Goal: Task Accomplishment & Management: Use online tool/utility

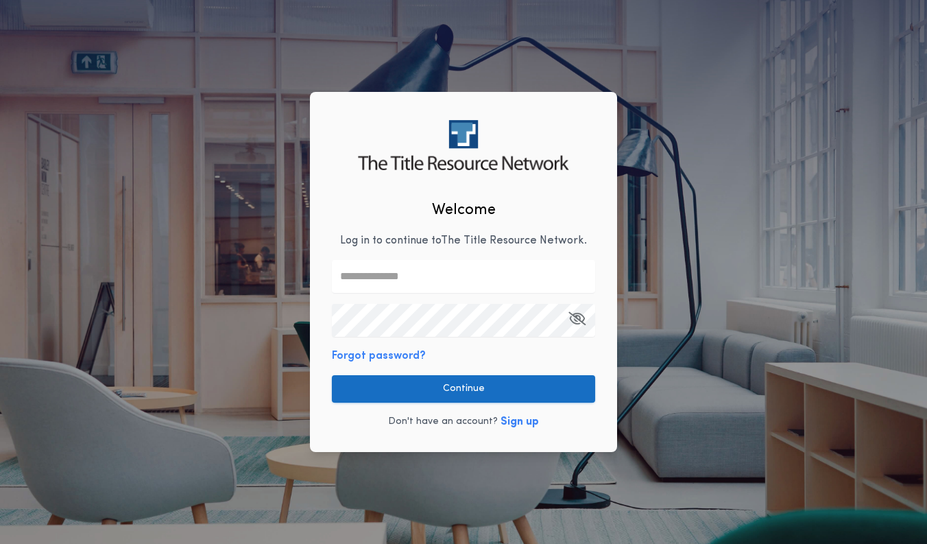
type input "**********"
click at [492, 385] on button "Continue" at bounding box center [463, 388] width 263 height 27
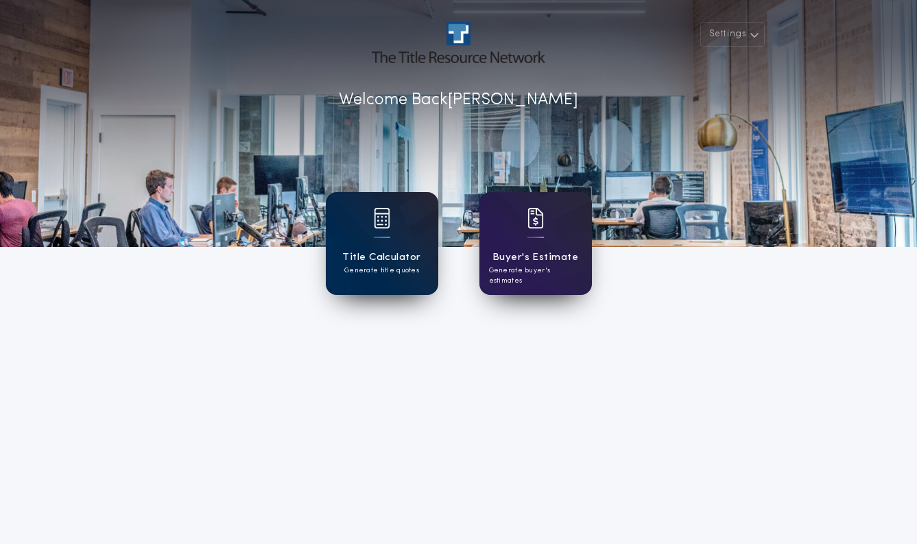
click at [360, 234] on div "Title Calculator Generate title quotes" at bounding box center [382, 243] width 112 height 103
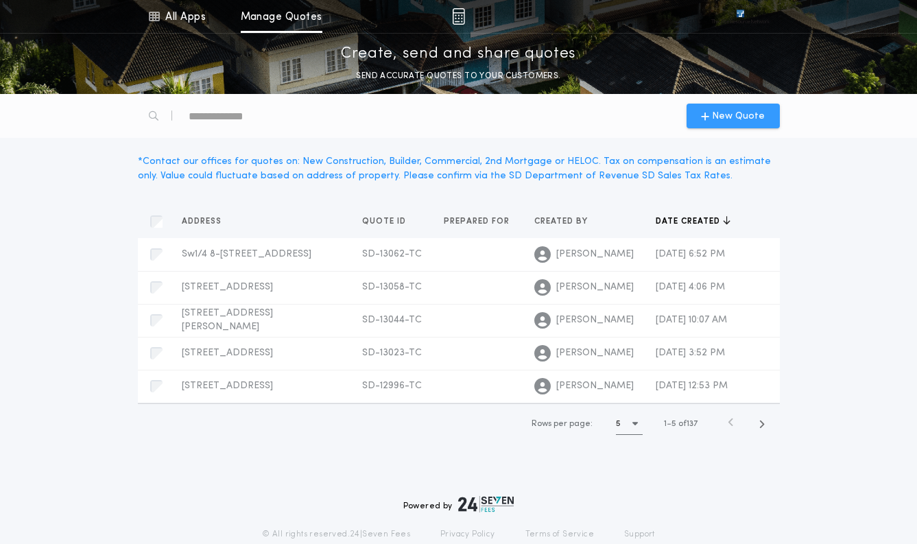
click at [734, 115] on span "New Quote" at bounding box center [738, 116] width 53 height 14
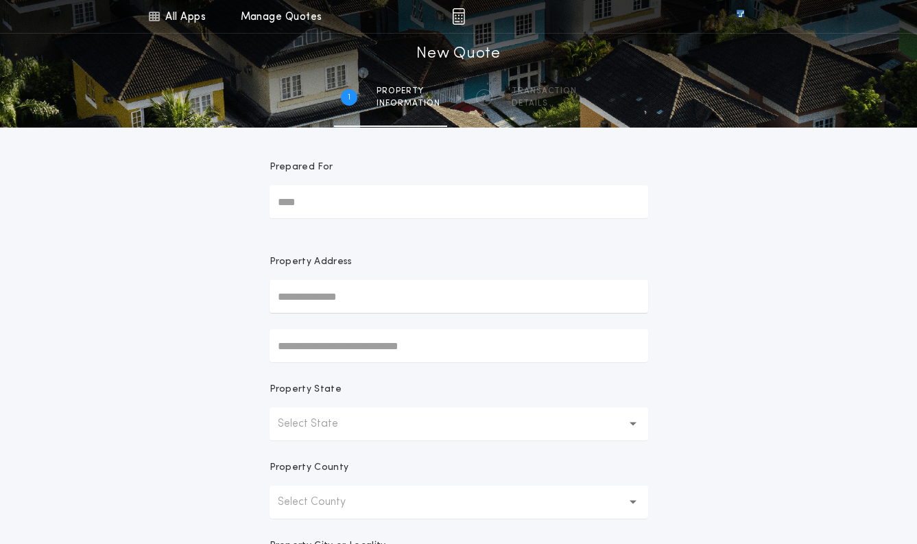
click at [300, 293] on input "text" at bounding box center [458, 296] width 378 height 33
paste input "**********"
type input "**********"
click at [740, 266] on div "**********" at bounding box center [458, 392] width 917 height 784
click at [350, 293] on input "**********" at bounding box center [458, 296] width 378 height 33
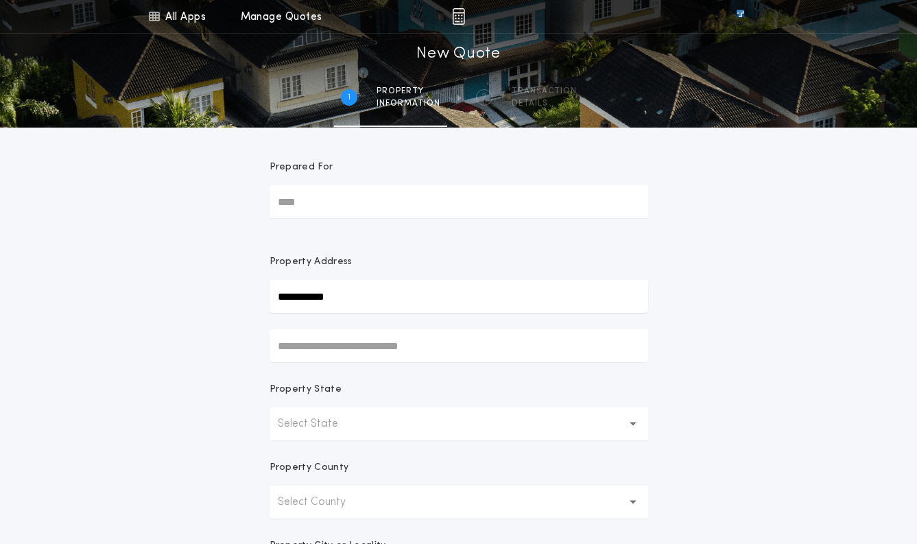
click at [629, 425] on icon "button" at bounding box center [633, 423] width 8 height 33
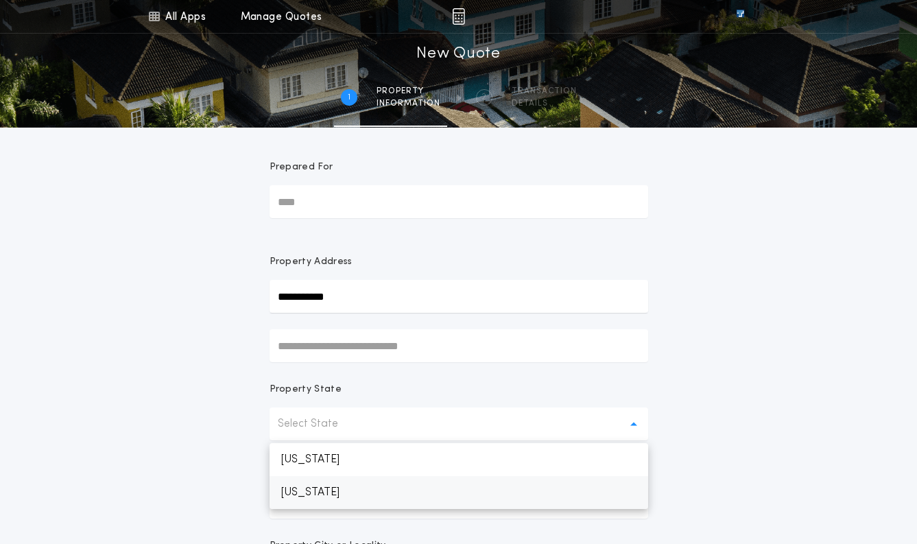
click at [356, 496] on p "[US_STATE]" at bounding box center [458, 492] width 378 height 33
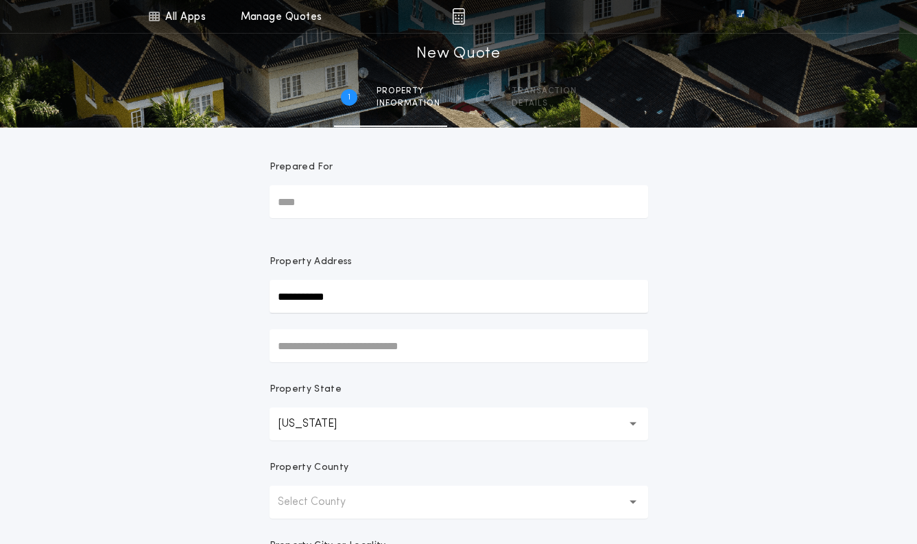
click at [633, 501] on icon "button" at bounding box center [633, 501] width 8 height 3
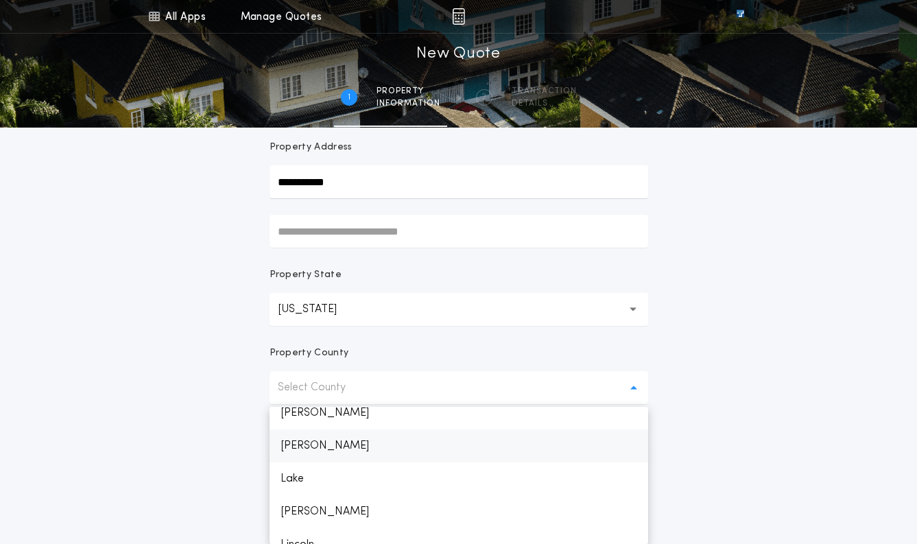
scroll to position [1215, 0]
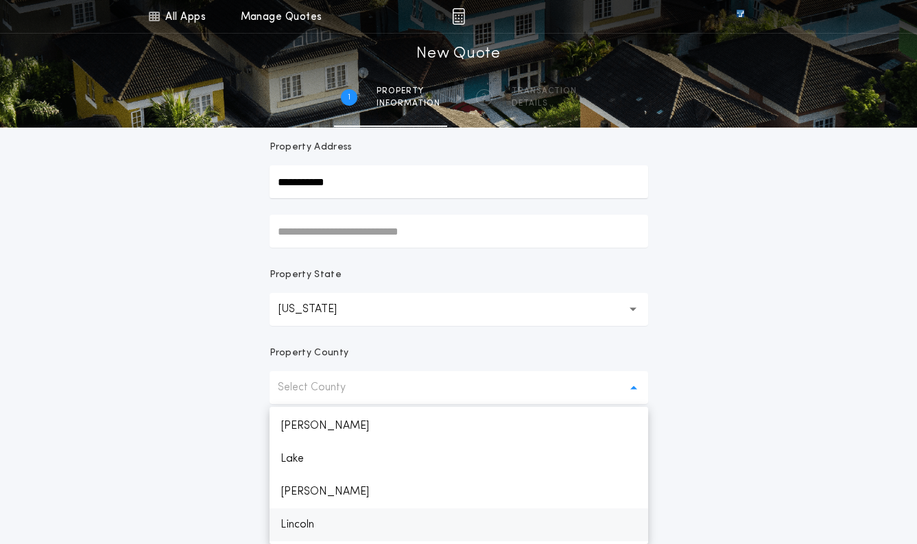
click at [305, 520] on p "Lincoln" at bounding box center [458, 524] width 378 height 33
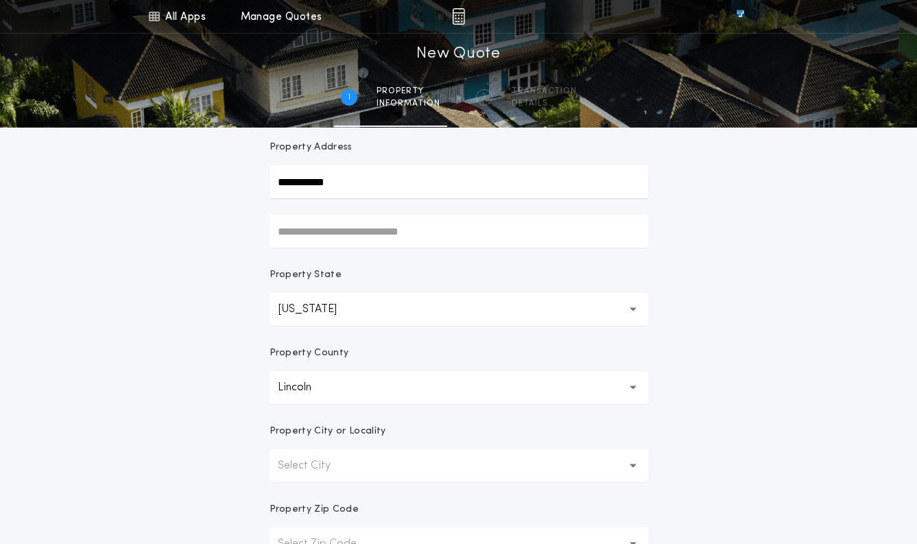
click at [676, 389] on div "**********" at bounding box center [458, 278] width 917 height 784
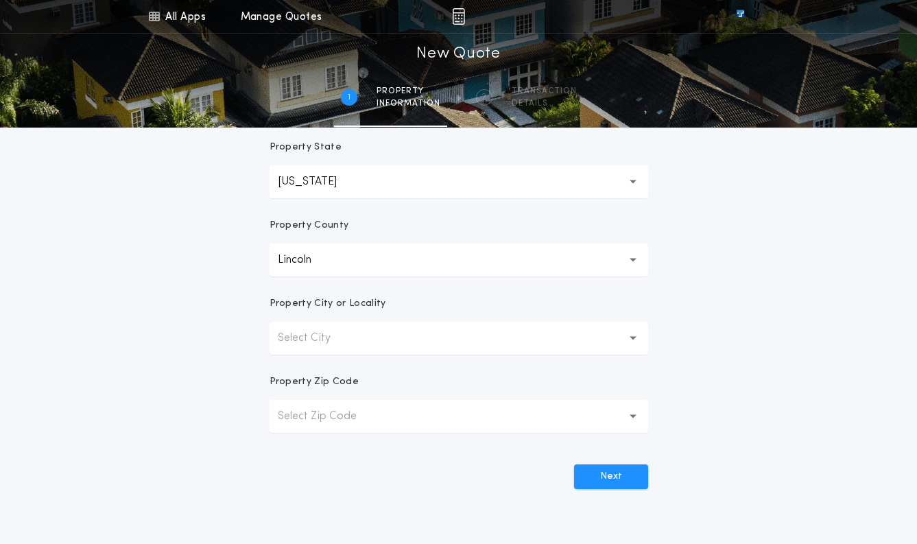
scroll to position [252, 0]
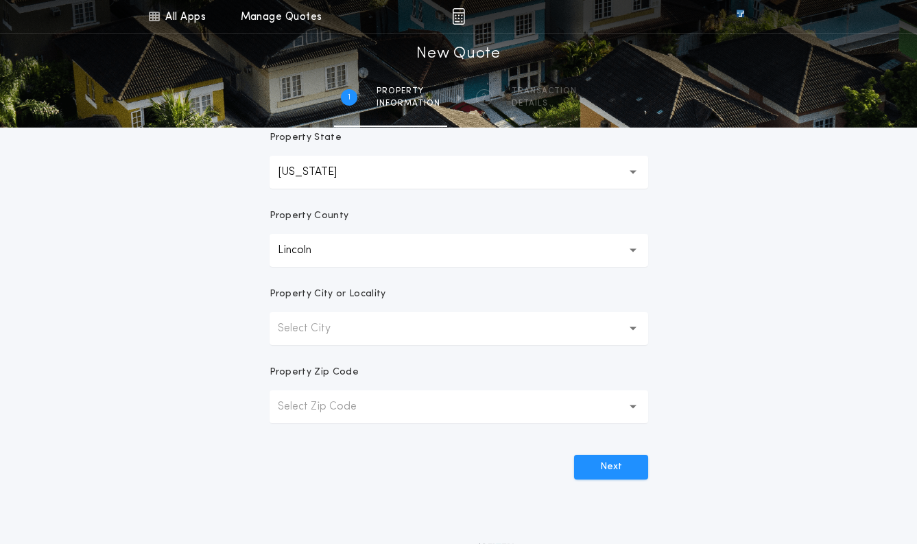
click at [627, 332] on button "Select City" at bounding box center [458, 328] width 378 height 33
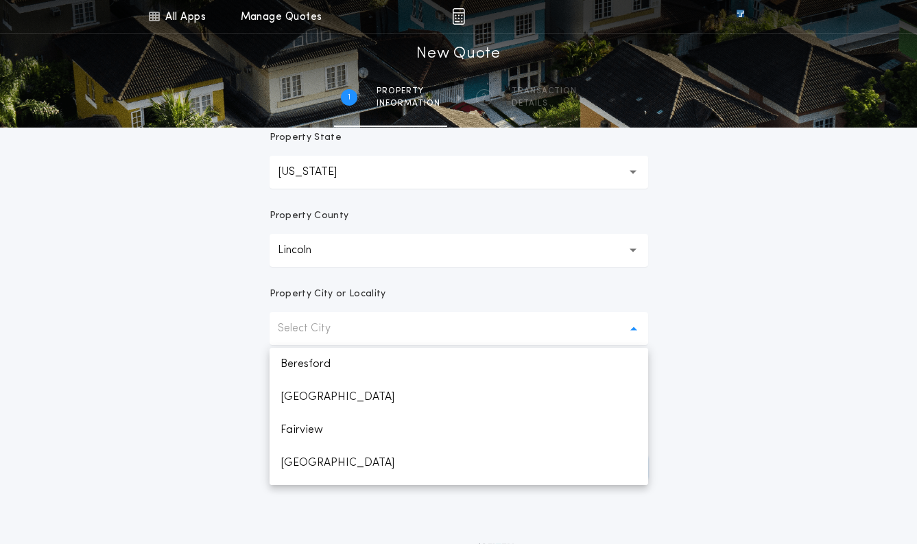
scroll to position [258, 0]
click at [293, 468] on p "Tea" at bounding box center [458, 468] width 378 height 33
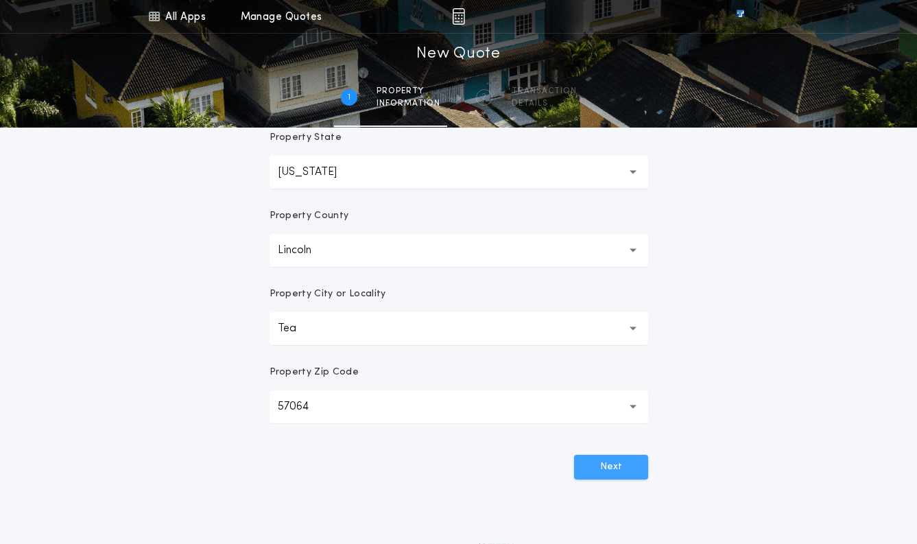
click at [615, 464] on button "Next" at bounding box center [611, 467] width 74 height 25
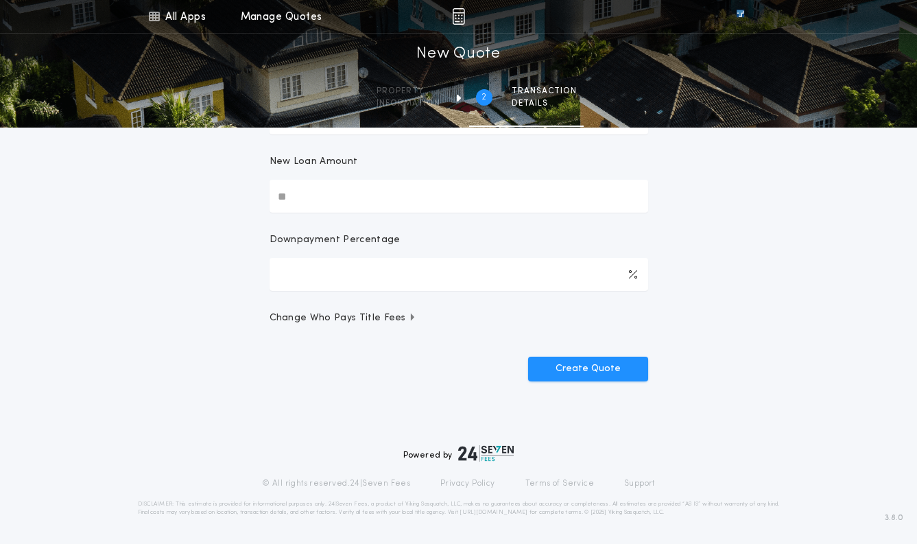
scroll to position [0, 0]
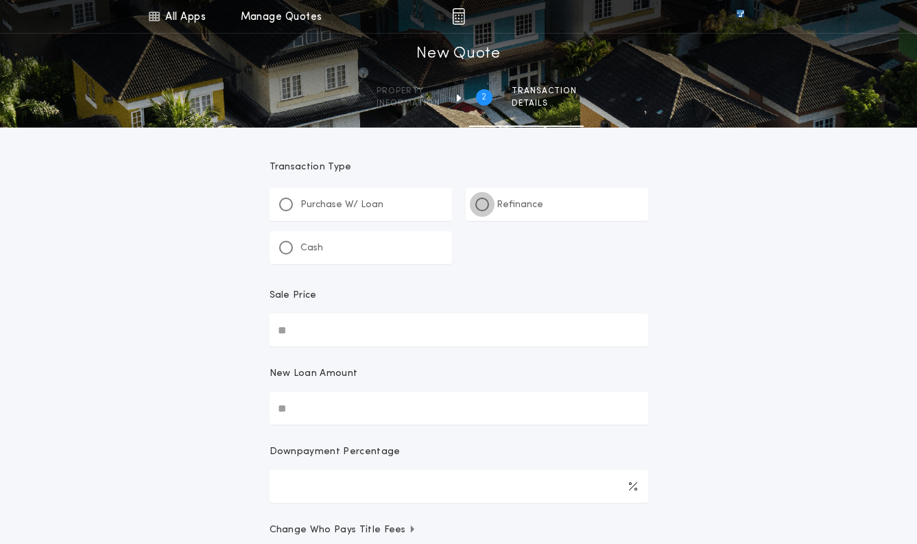
click at [486, 202] on div at bounding box center [482, 204] width 14 height 14
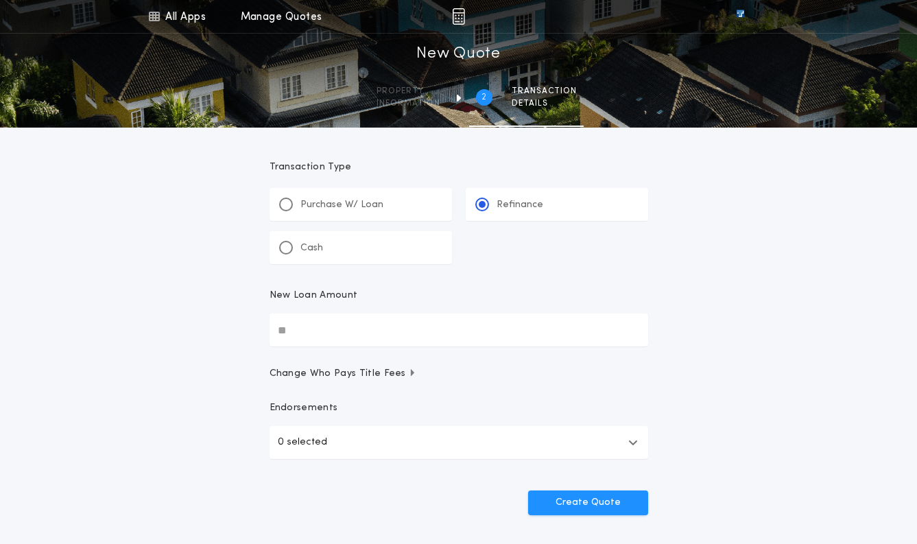
click at [283, 330] on input "New Loan Amount" at bounding box center [458, 329] width 378 height 33
type input "********"
click at [334, 367] on span "Change Who Pays Title Fees" at bounding box center [342, 374] width 147 height 14
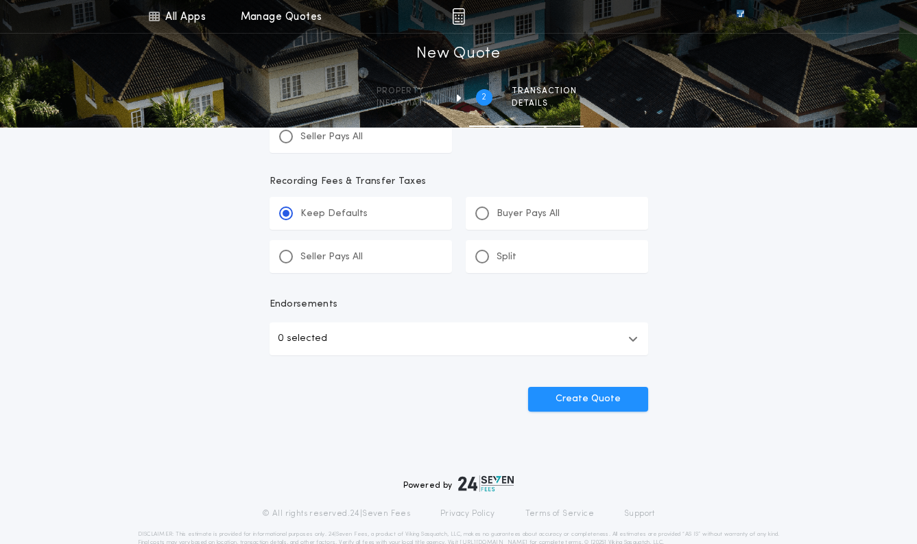
scroll to position [612, 0]
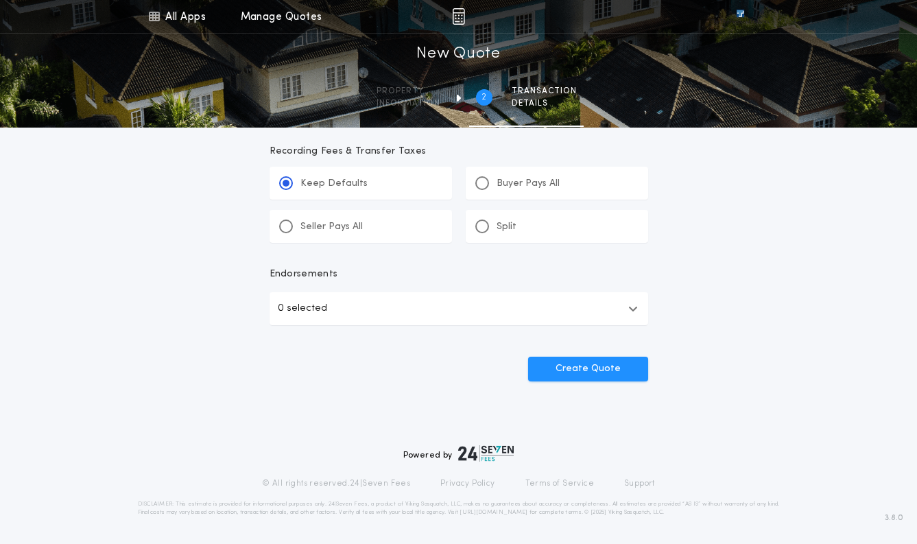
click at [631, 308] on icon "button" at bounding box center [633, 308] width 10 height 11
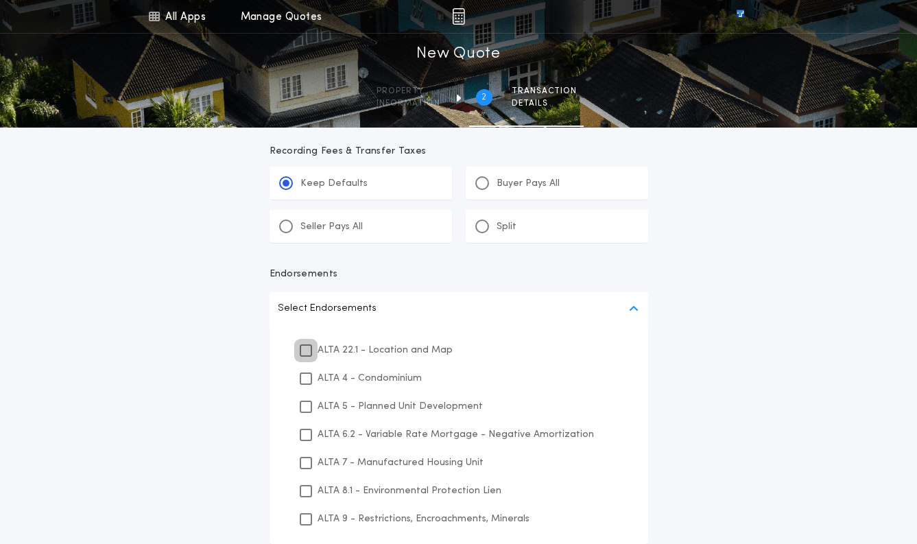
click at [309, 347] on icon at bounding box center [306, 351] width 8 height 10
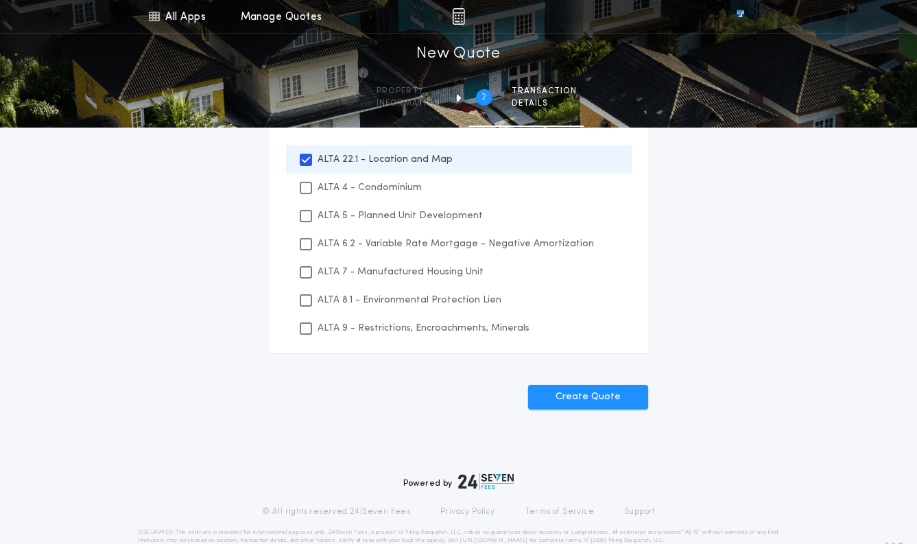
scroll to position [831, 0]
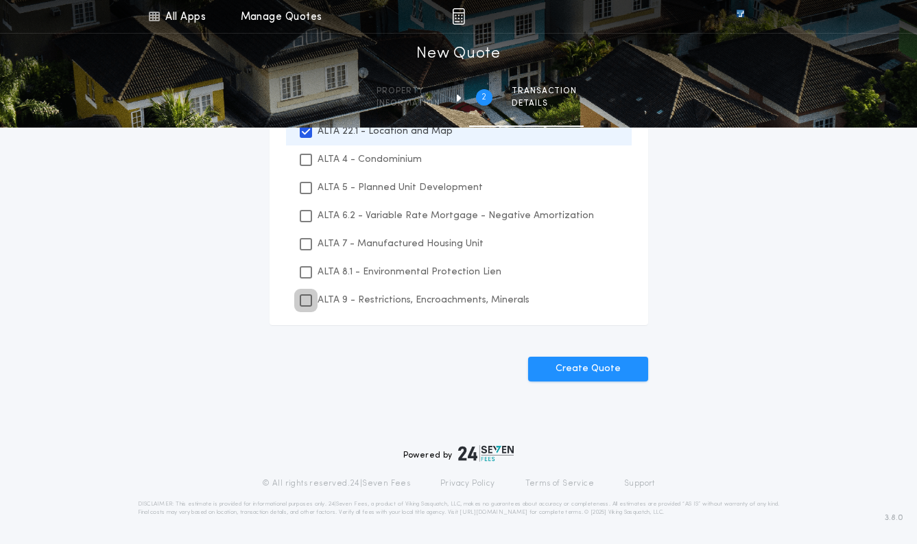
click at [305, 301] on icon at bounding box center [306, 300] width 8 height 10
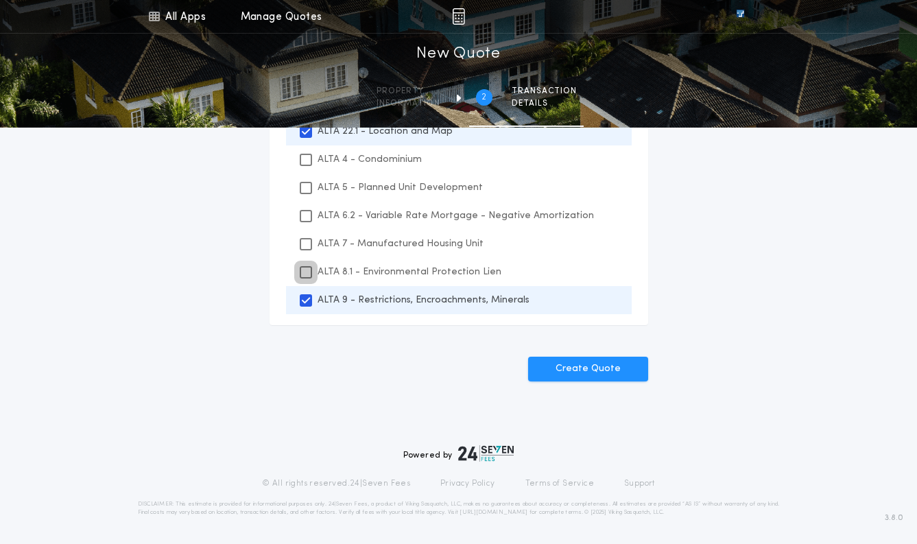
click at [308, 273] on icon at bounding box center [306, 272] width 8 height 10
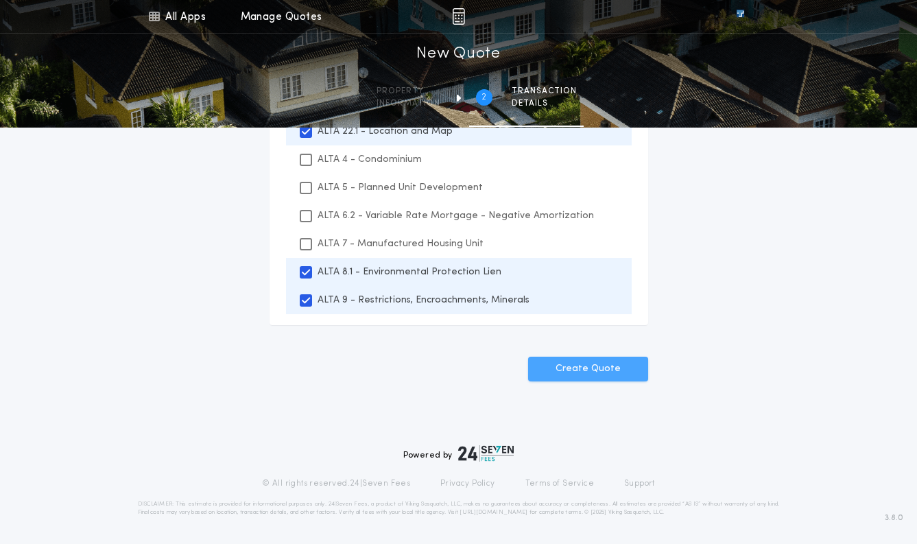
click at [590, 367] on button "Create Quote" at bounding box center [588, 368] width 120 height 25
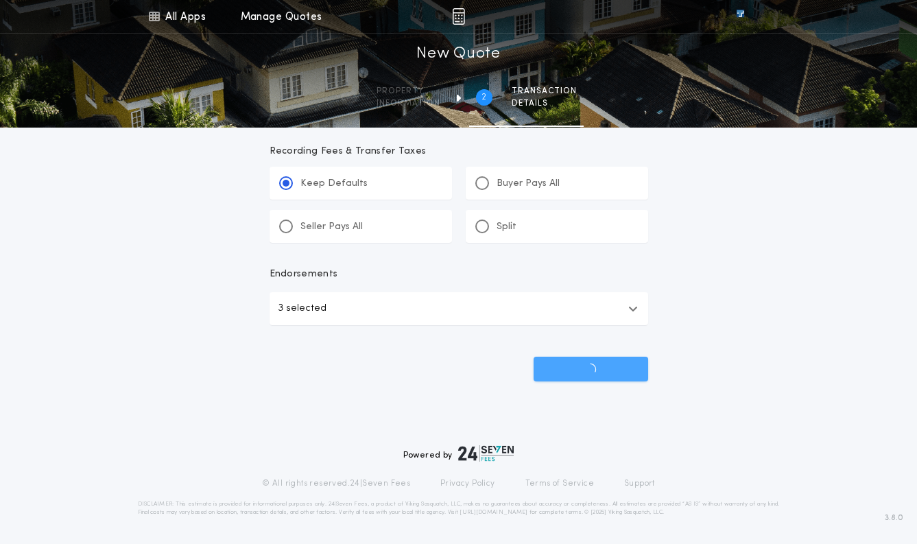
scroll to position [612, 0]
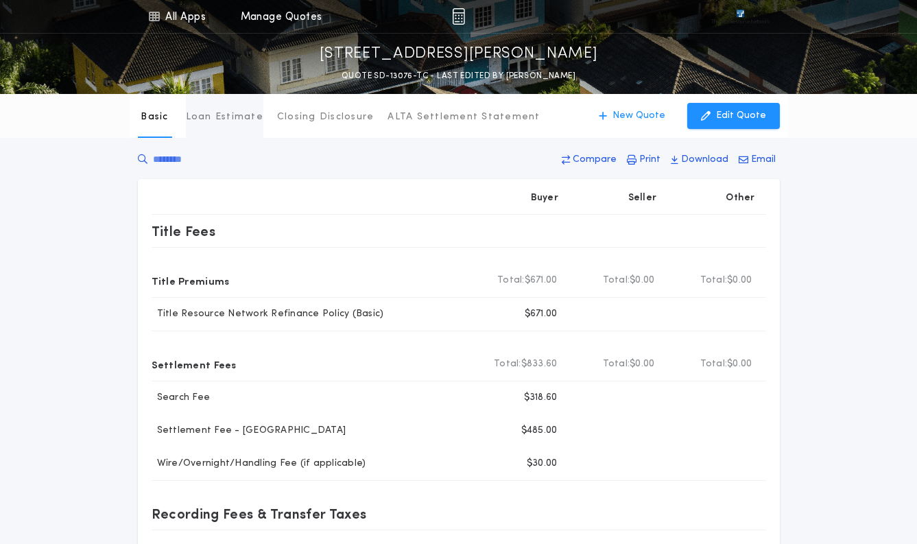
drag, startPoint x: 302, startPoint y: 116, endPoint x: 196, endPoint y: 136, distance: 108.1
click at [302, 116] on p "Closing Disclosure" at bounding box center [325, 117] width 97 height 14
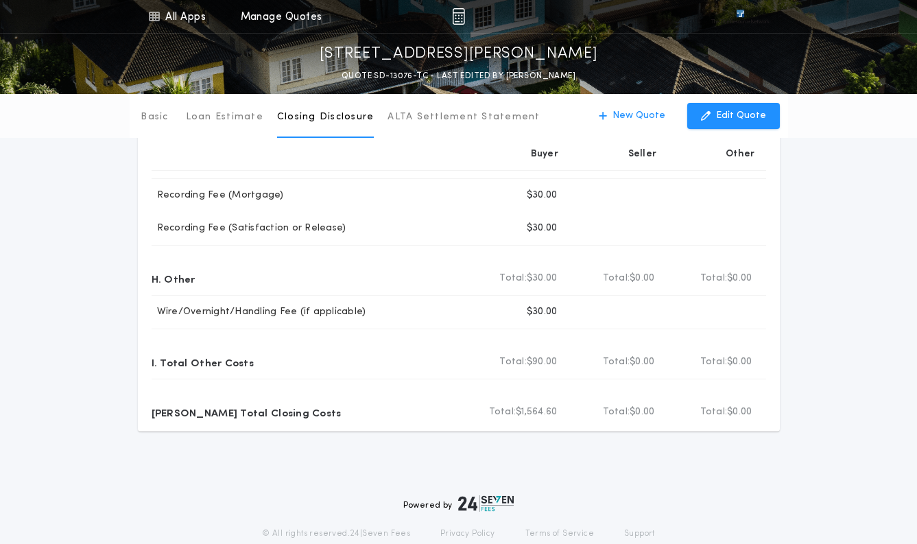
scroll to position [369, 0]
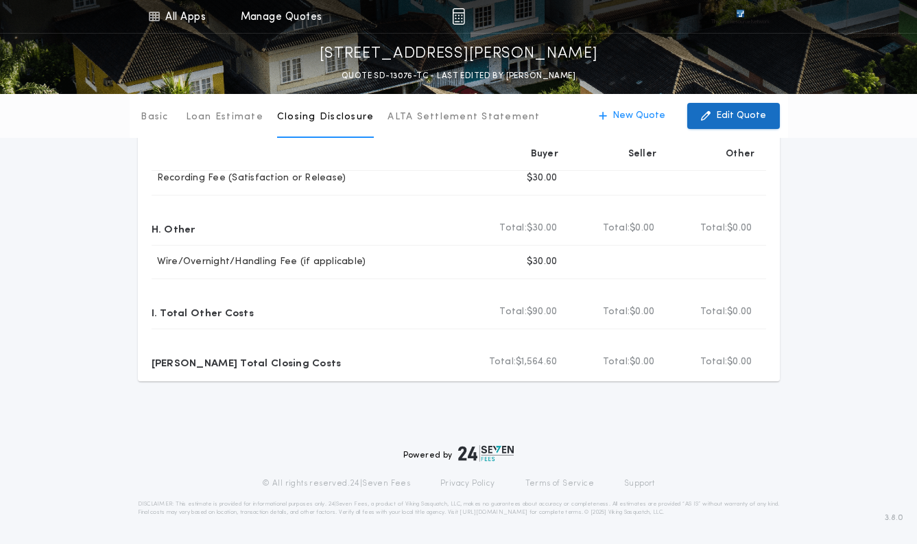
click at [736, 115] on p "Edit Quote" at bounding box center [741, 116] width 50 height 14
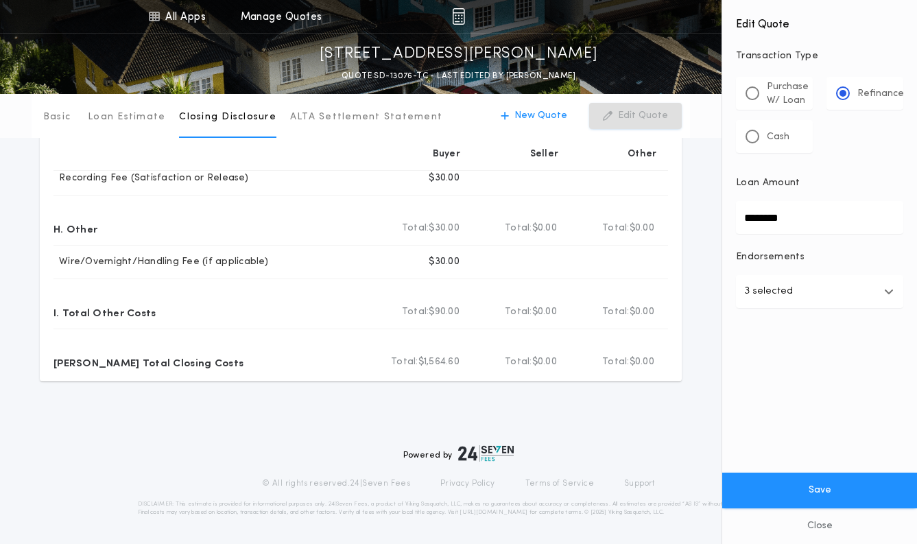
drag, startPoint x: 840, startPoint y: 218, endPoint x: 674, endPoint y: 237, distance: 166.9
click at [674, 237] on div "All Apps Title Calculator Buyer's Estimate Menu All Apps Manage Quotes 101 [PER…" at bounding box center [458, 87] width 917 height 913
type input "********"
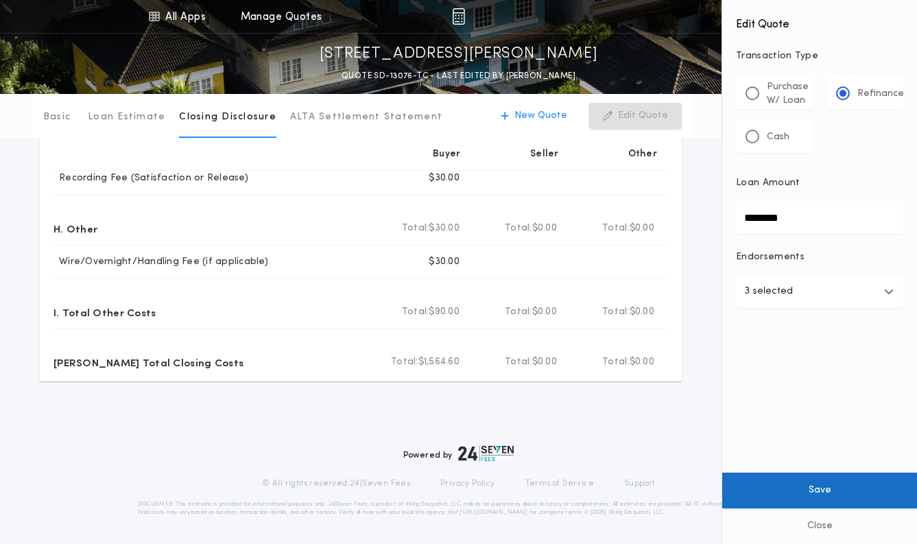
click at [843, 491] on button "Save" at bounding box center [819, 490] width 195 height 36
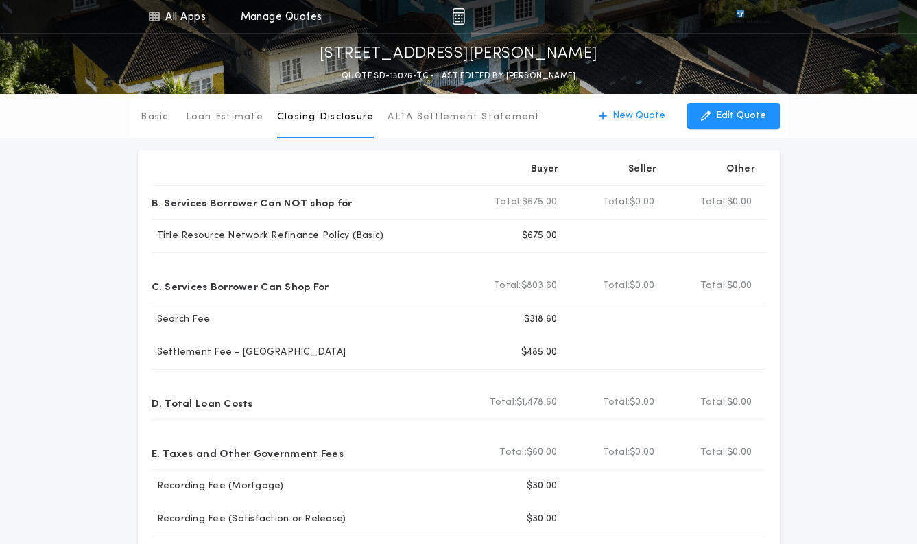
scroll to position [0, 0]
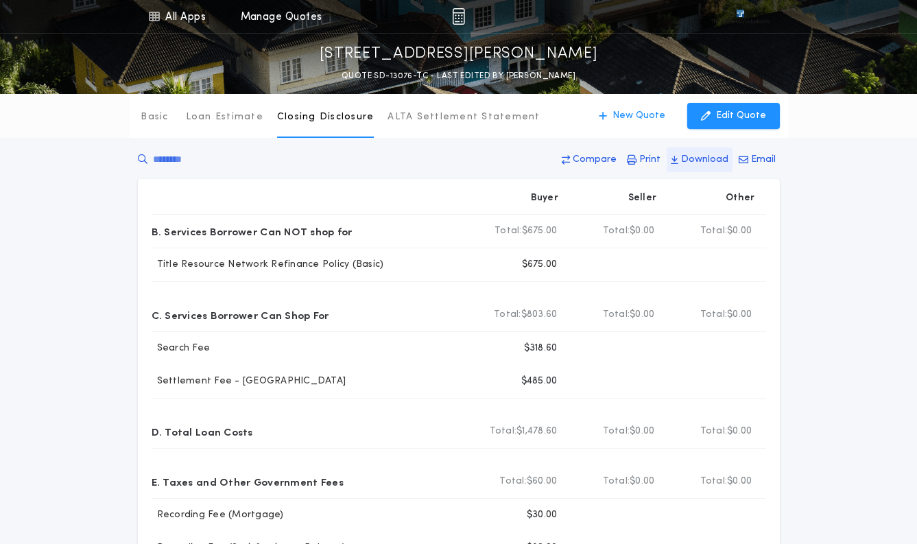
click at [696, 157] on p "Download" at bounding box center [704, 160] width 47 height 14
click at [815, 386] on div "Basic Loan Estimate Closing Disclosure ALTA Settlement Statement Closing Disclo…" at bounding box center [458, 422] width 917 height 657
